Goal: Task Accomplishment & Management: Manage account settings

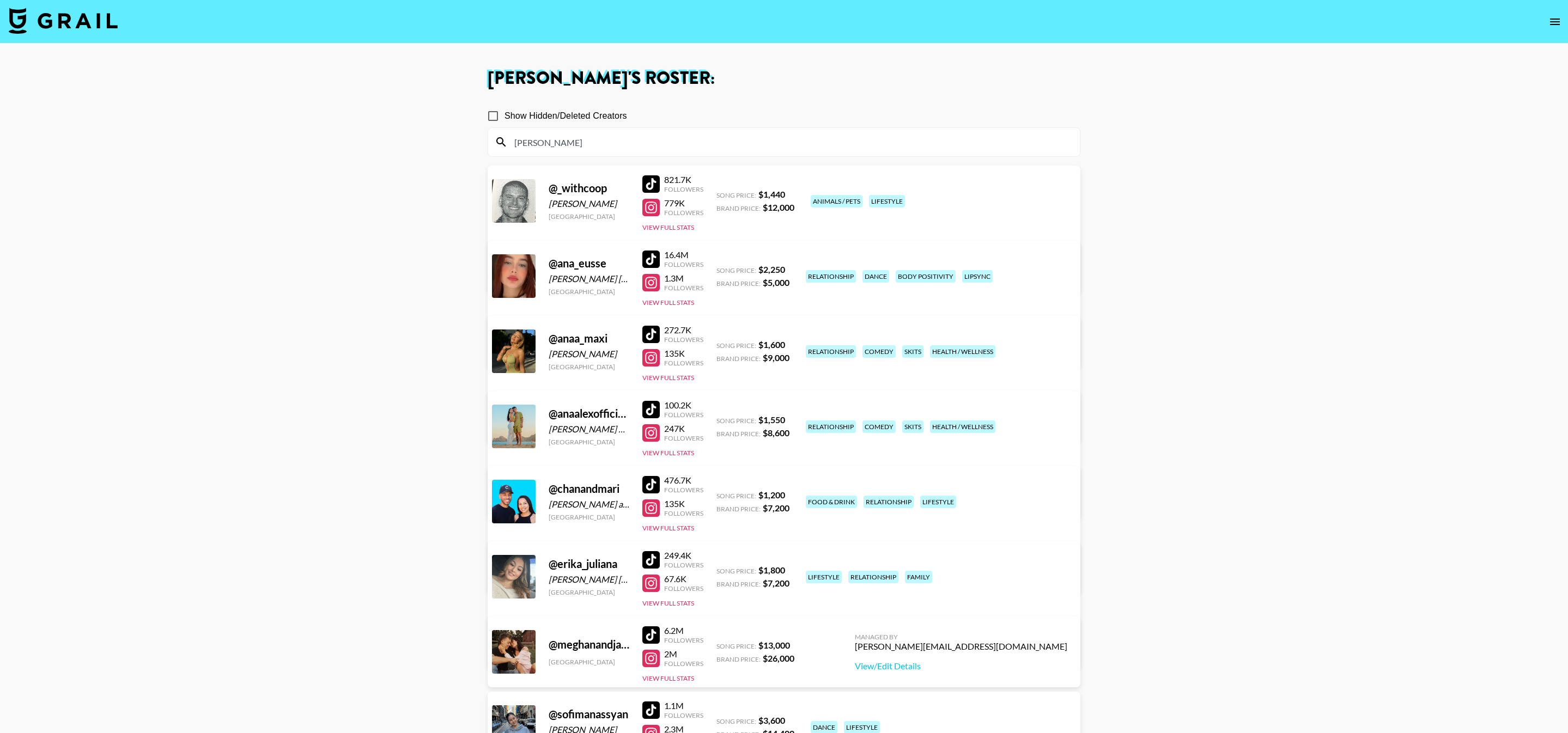
click at [98, 27] on img at bounding box center [63, 21] width 109 height 26
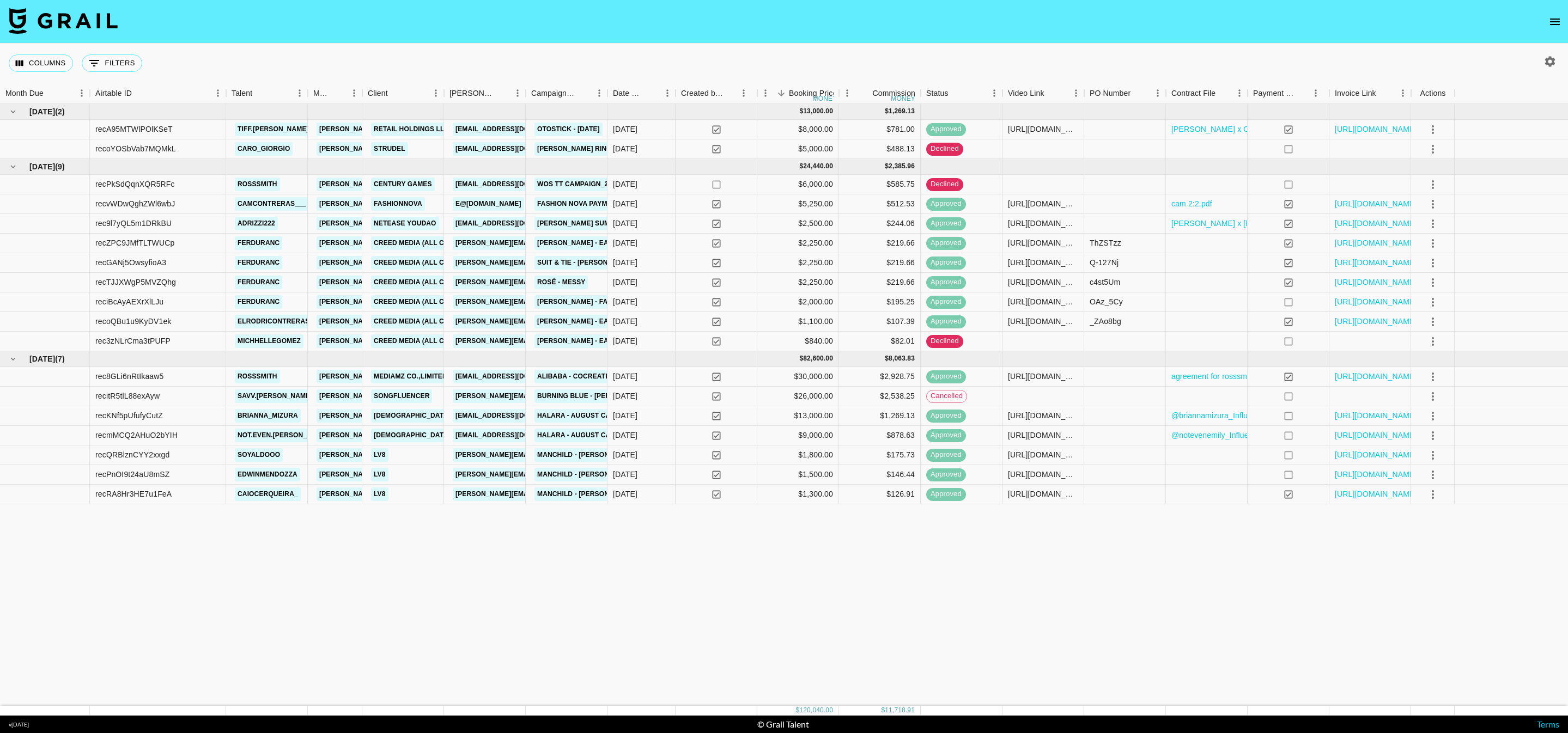
click at [1551, 64] on icon "button" at bounding box center [1550, 62] width 10 height 10
select select "[DATE]"
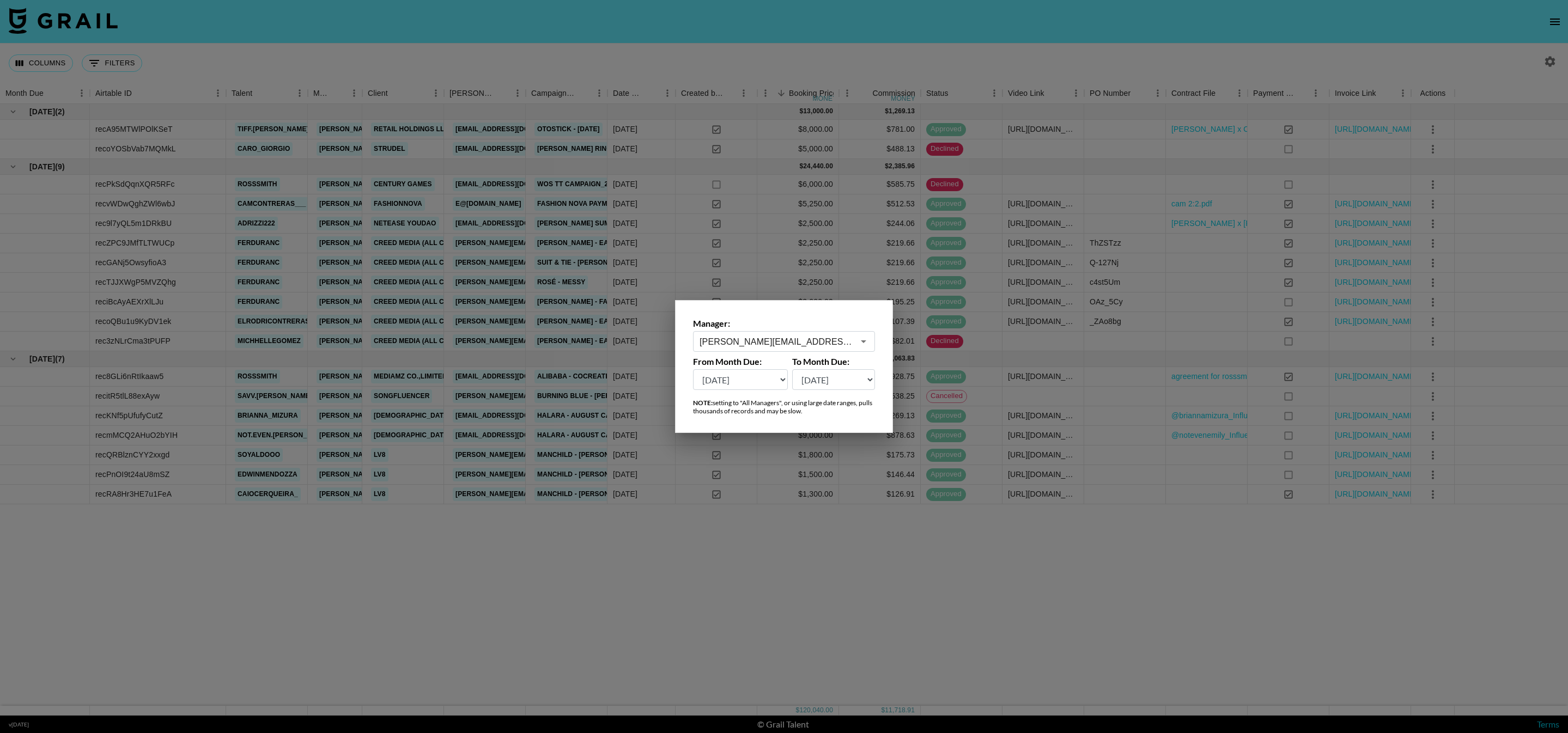
click at [787, 344] on input "[PERSON_NAME][EMAIL_ADDRESS][DOMAIN_NAME]" at bounding box center [776, 342] width 154 height 12
click at [820, 384] on li "[PERSON_NAME][EMAIL_ADDRESS][DOMAIN_NAME]" at bounding box center [783, 398] width 182 height 28
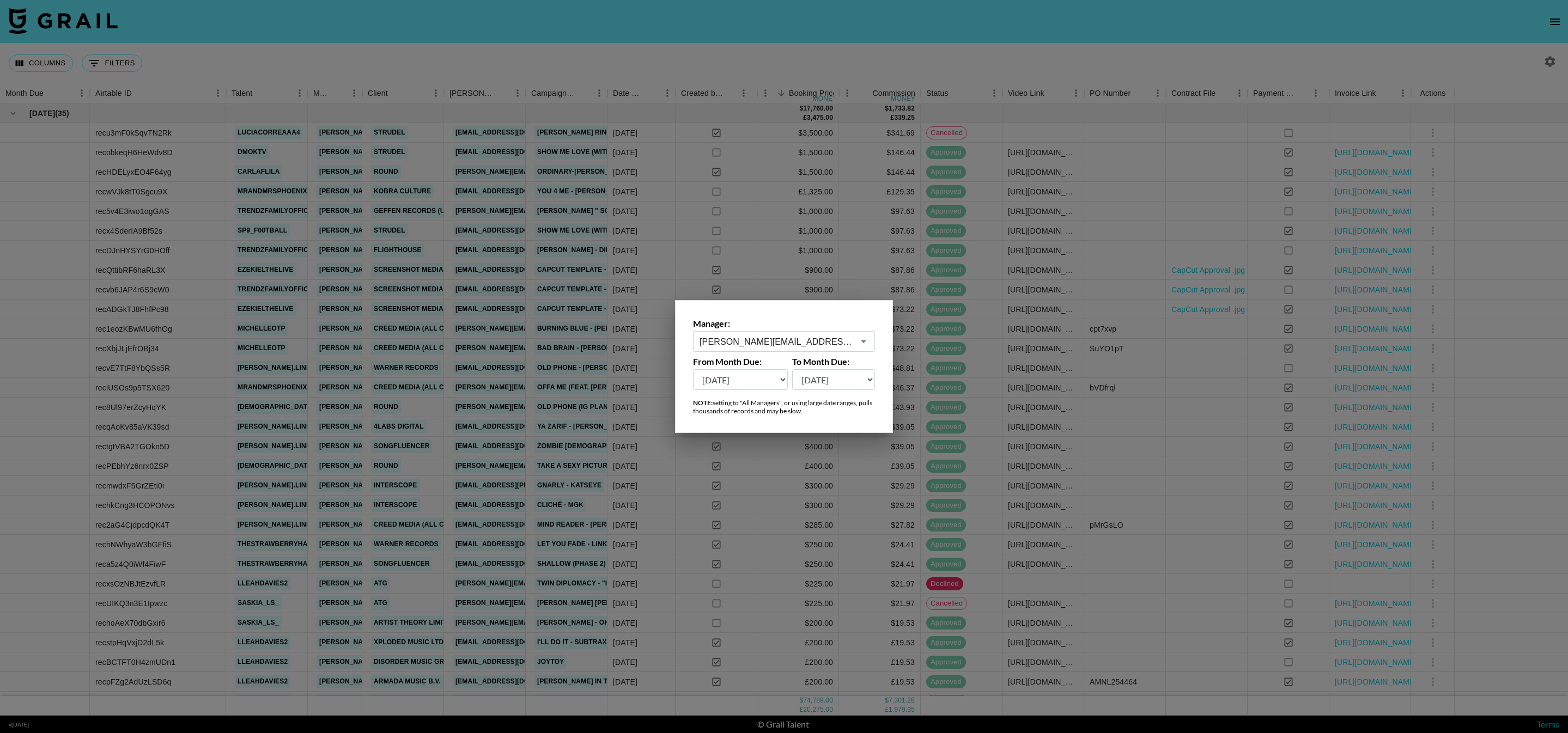
type input "[PERSON_NAME][EMAIL_ADDRESS][DOMAIN_NAME]"
click at [774, 381] on select "[DATE] [DATE] '[DATE] May '[DATE] Mar '[DATE] Jan '[DATE] Nov '[DATE] Sep '[DAT…" at bounding box center [740, 379] width 95 height 21
select select "[DATE]"
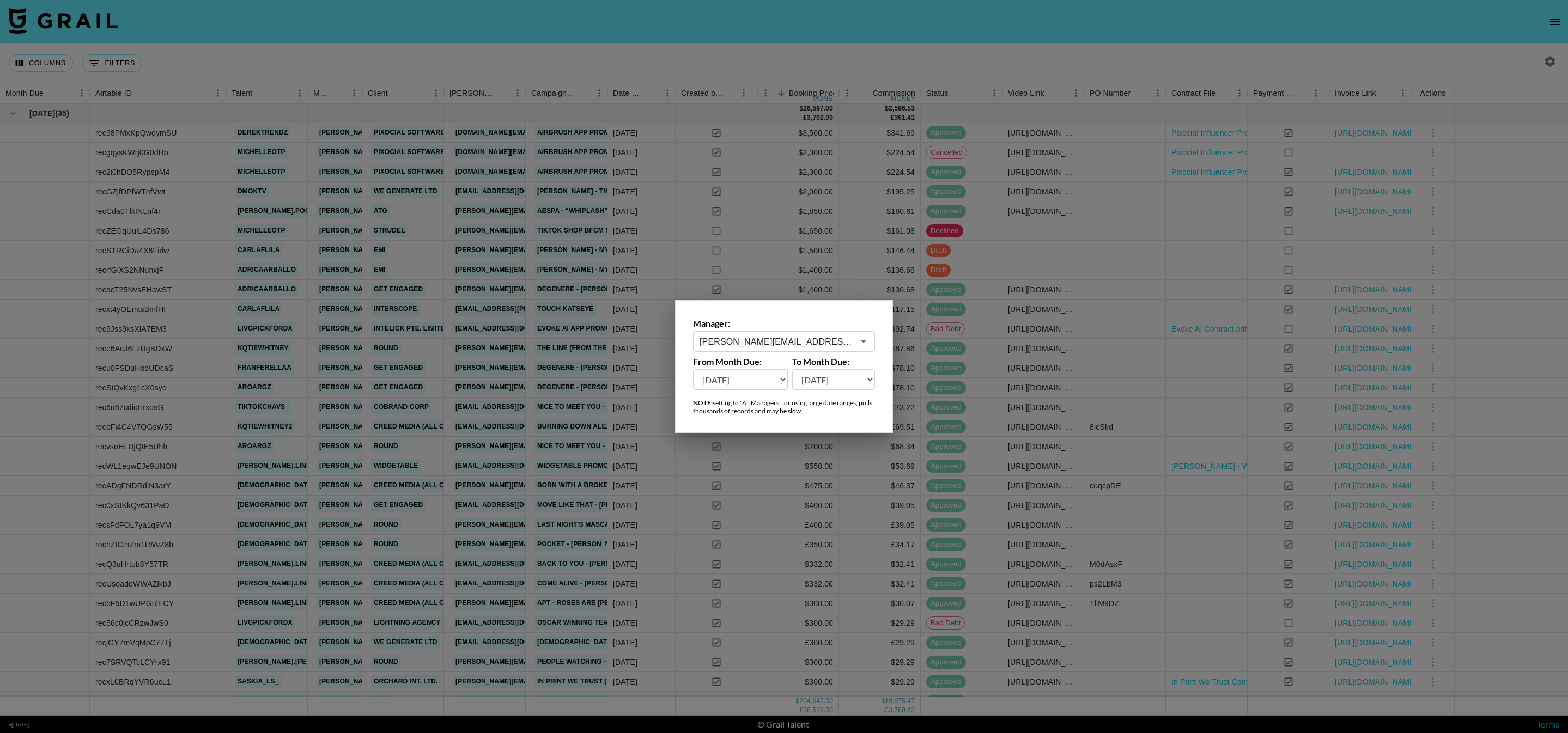
click at [1132, 252] on div at bounding box center [784, 366] width 1568 height 733
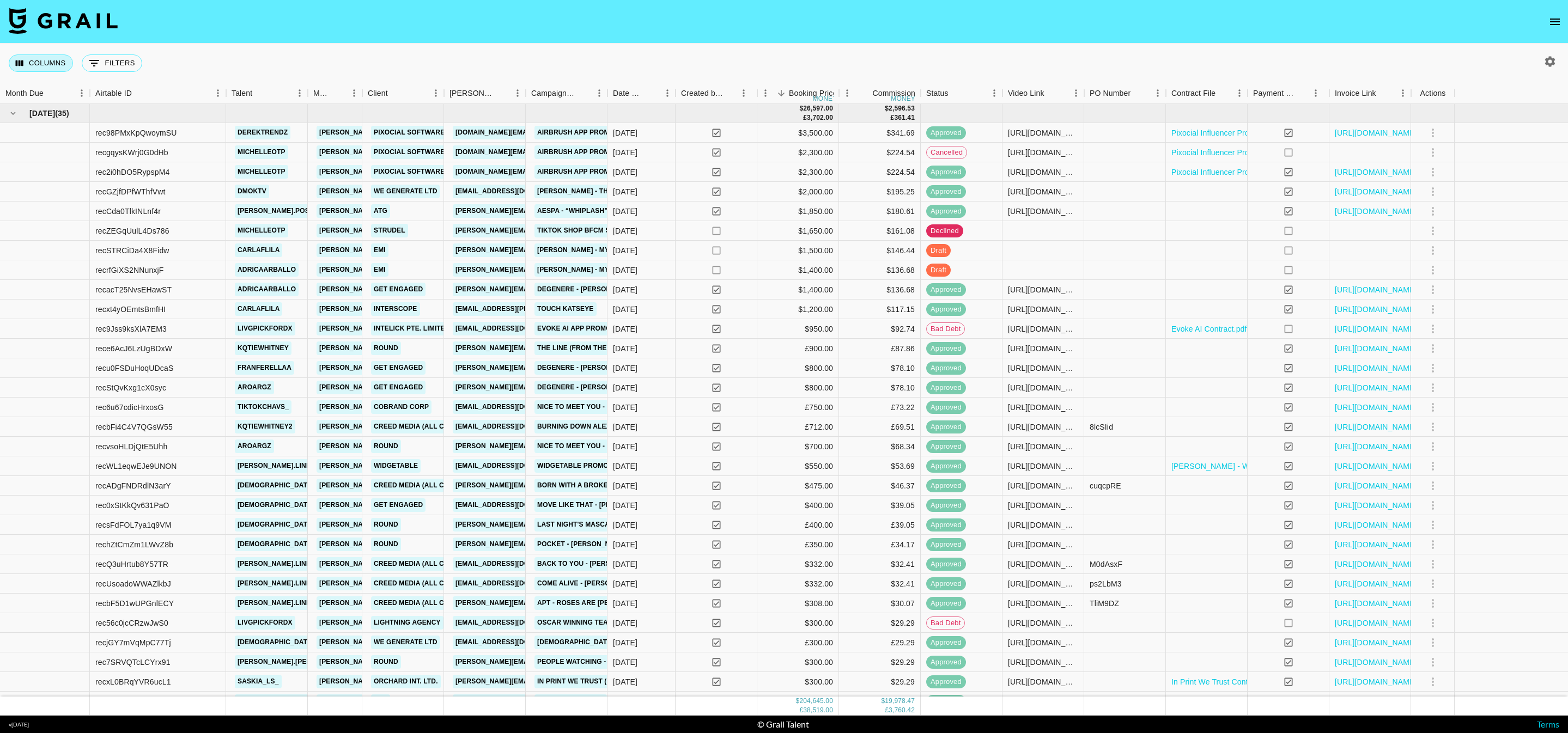
click at [21, 62] on icon "Select columns" at bounding box center [20, 64] width 10 height 10
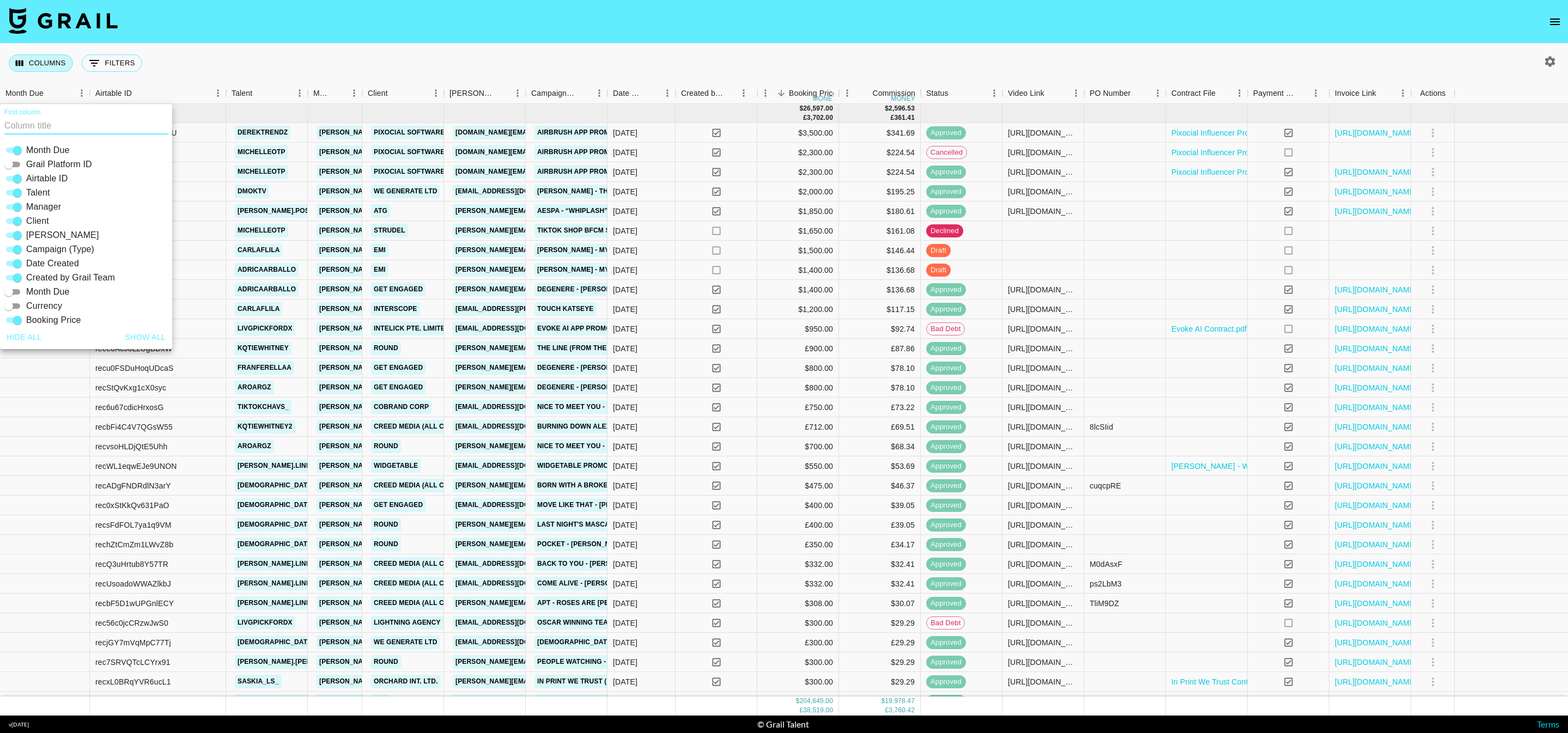
click at [21, 62] on icon "Select columns" at bounding box center [20, 64] width 10 height 10
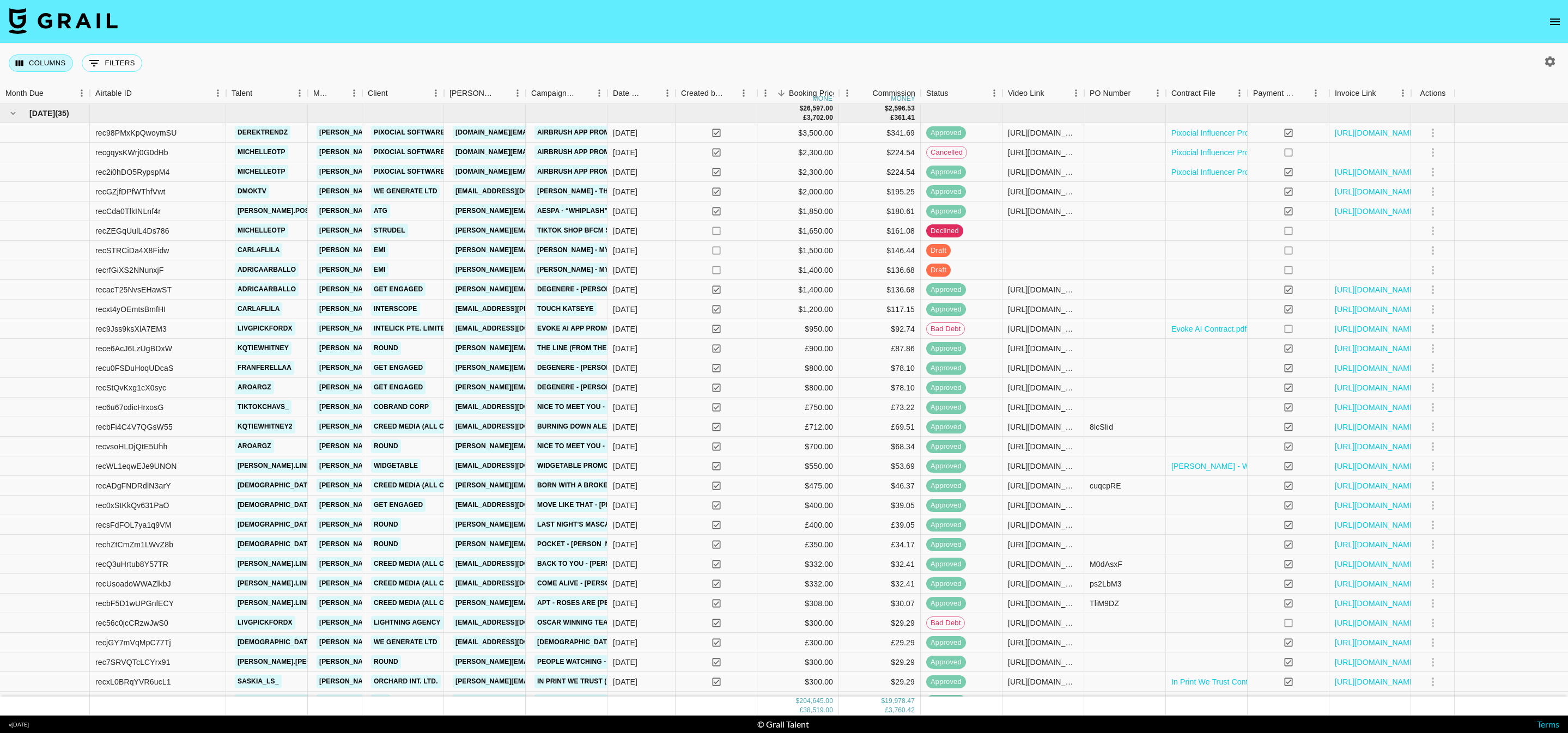
click at [21, 62] on icon "Select columns" at bounding box center [20, 64] width 10 height 10
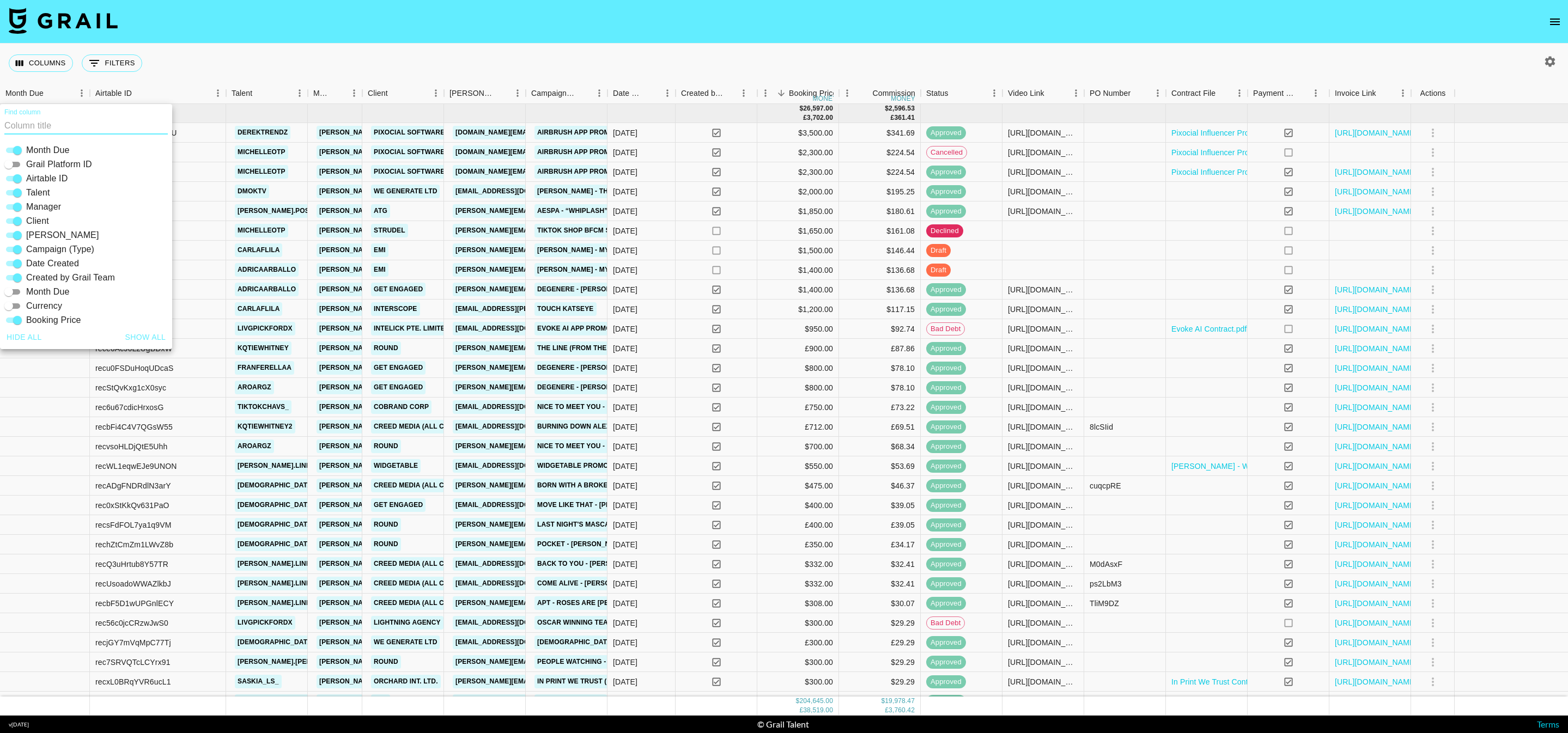
click at [291, 62] on div "Columns 0 Filters + Booking" at bounding box center [784, 63] width 1568 height 39
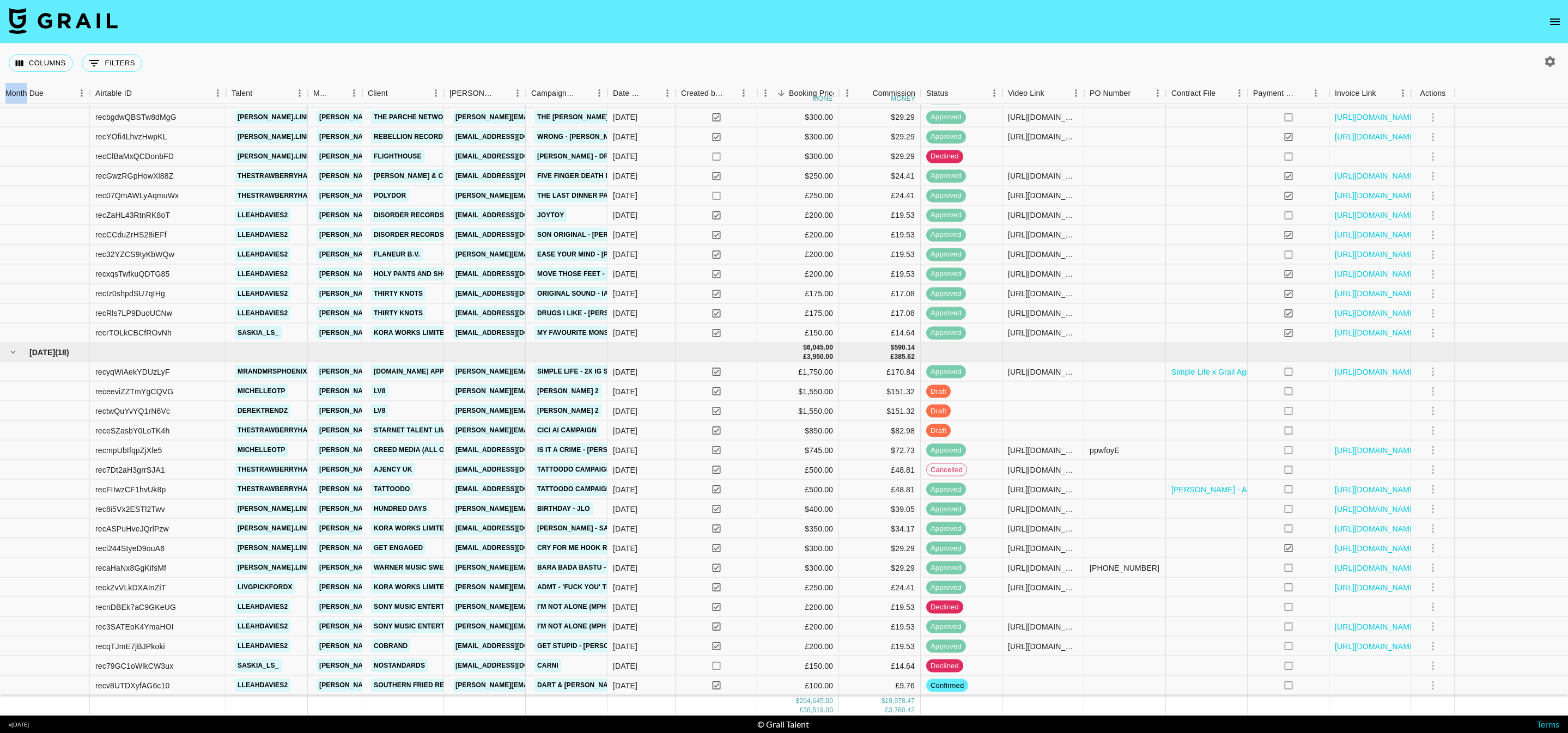
scroll to position [5045, 0]
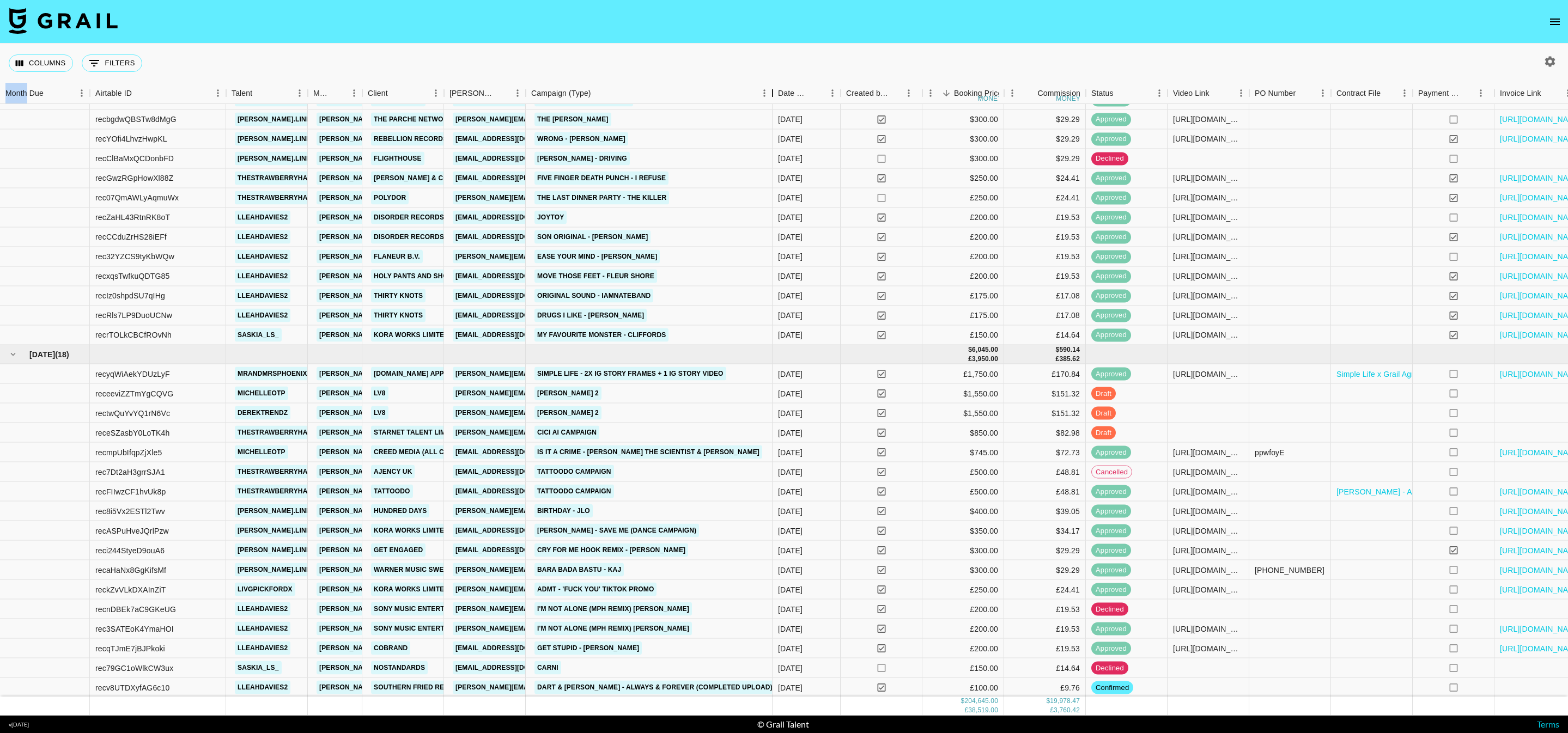
drag, startPoint x: 607, startPoint y: 98, endPoint x: 772, endPoint y: 98, distance: 165.0
click at [772, 98] on div "Campaign (Type)" at bounding box center [772, 93] width 13 height 21
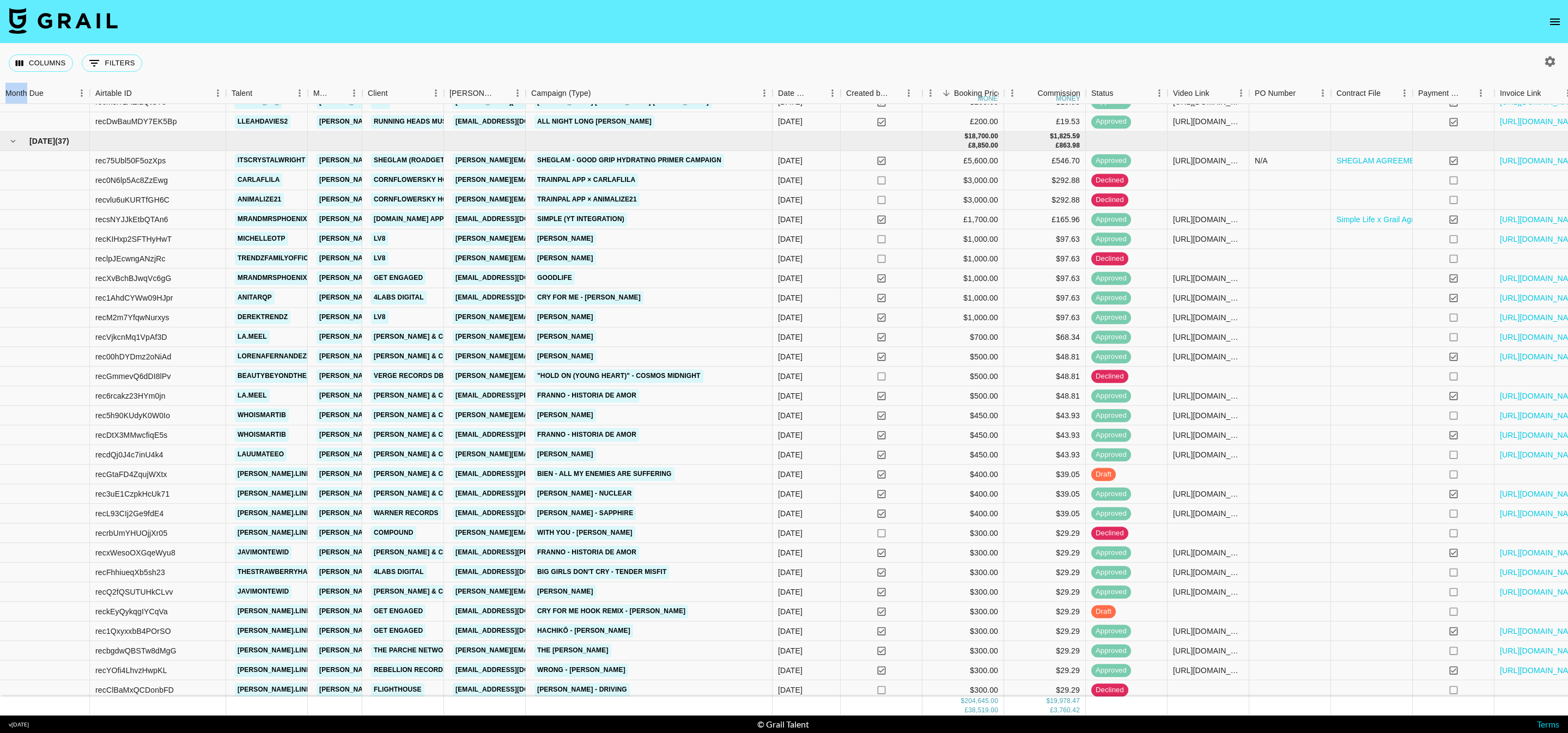
scroll to position [4522, 0]
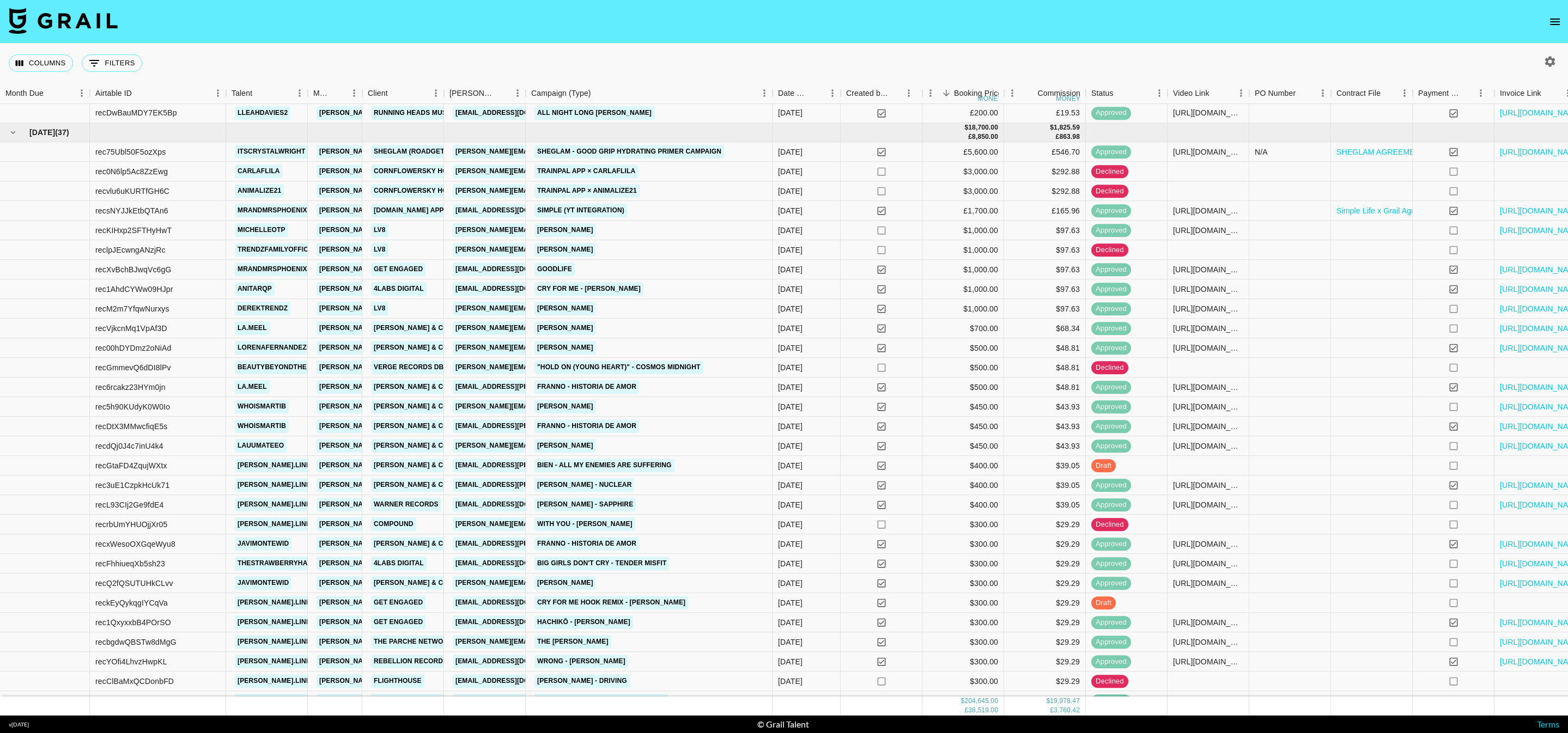
click at [716, 54] on div "Columns 0 Filters + Booking" at bounding box center [784, 63] width 1568 height 39
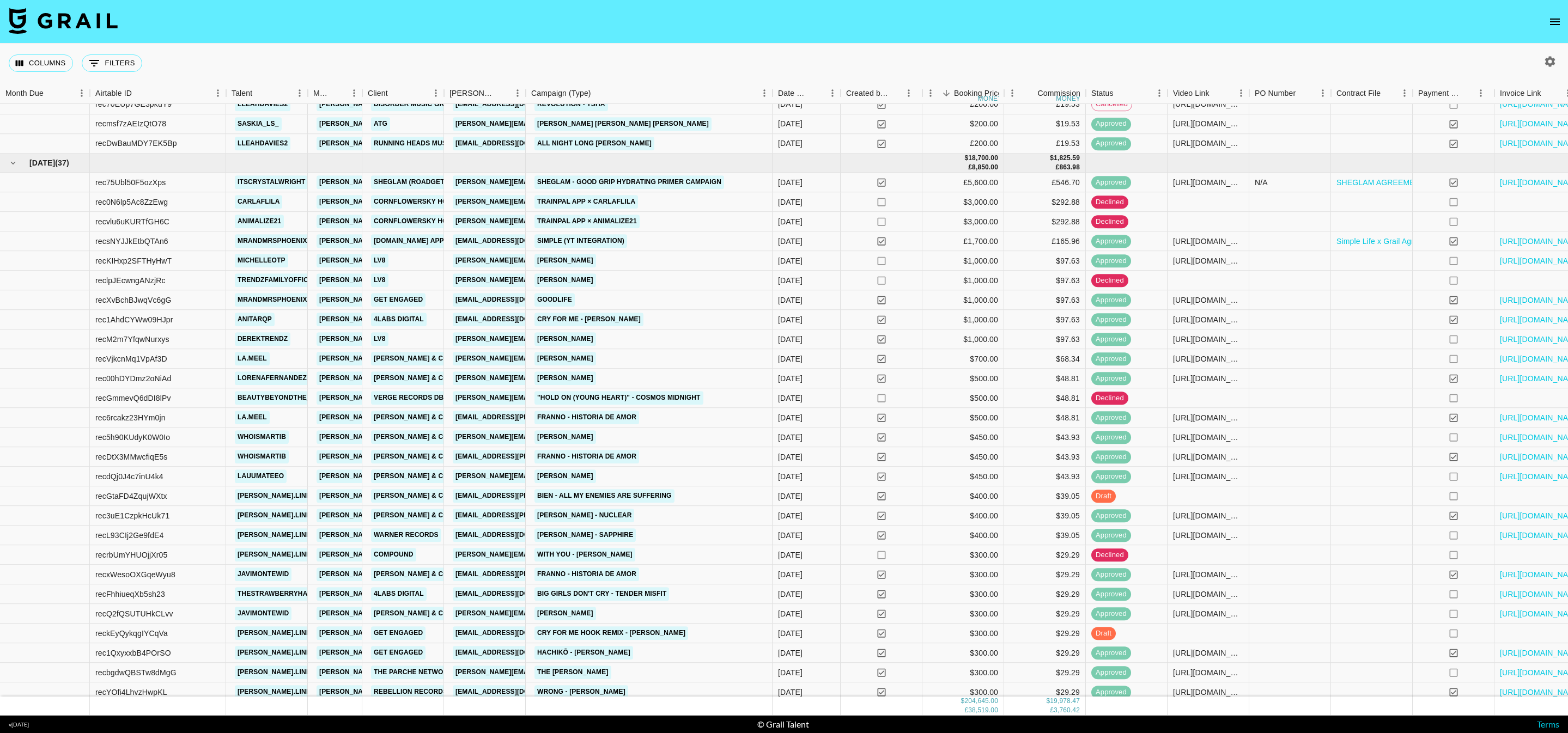
scroll to position [4491, 0]
